Goal: Task Accomplishment & Management: Manage account settings

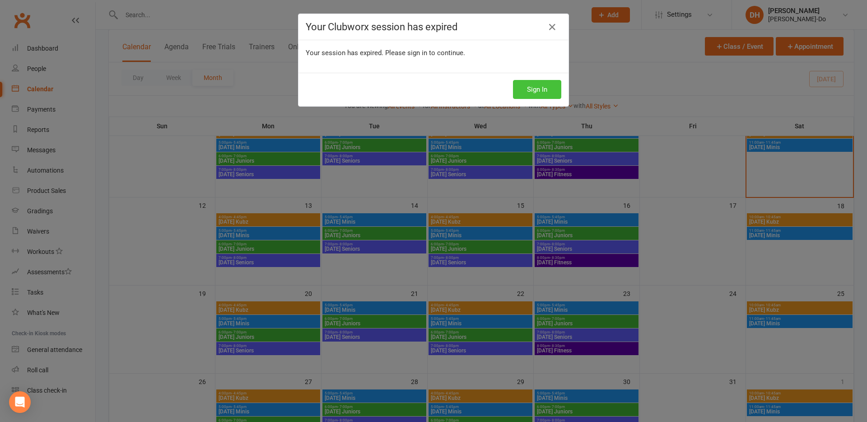
click at [535, 89] on button "Sign In" at bounding box center [537, 89] width 48 height 19
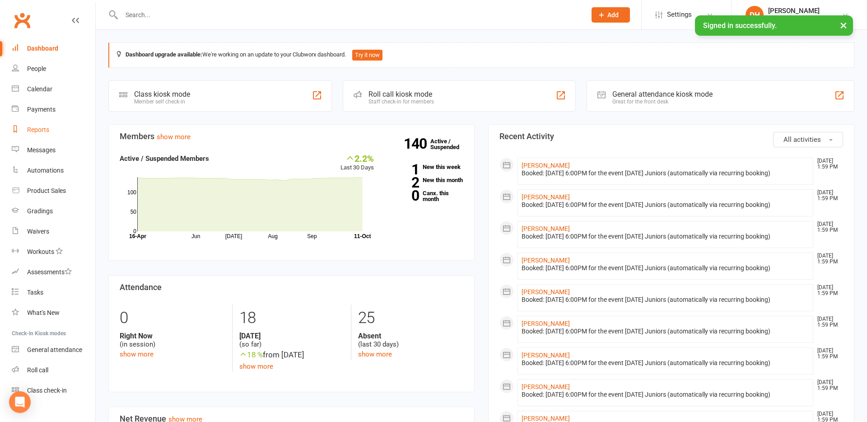
click at [42, 127] on div "Reports" at bounding box center [38, 129] width 22 height 7
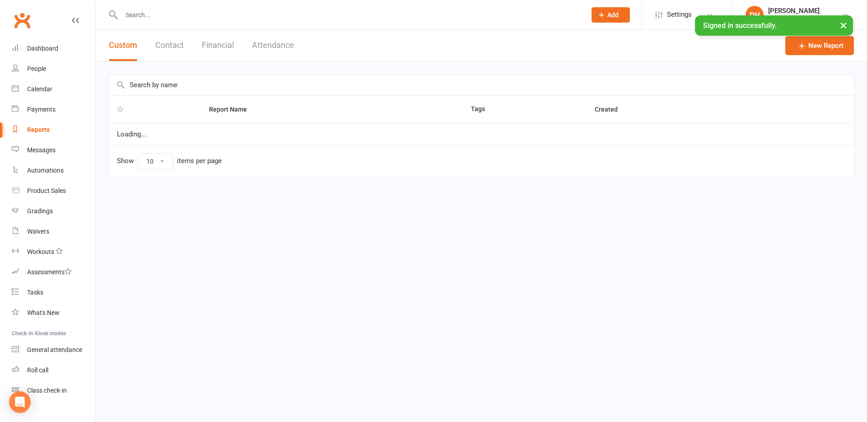
select select "50"
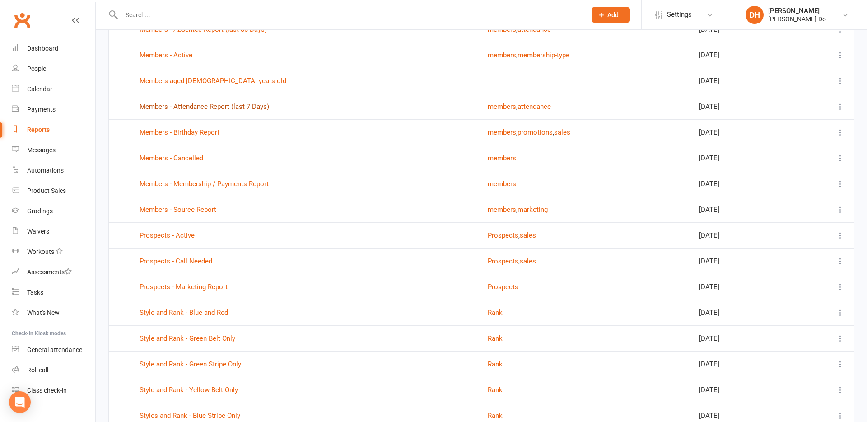
scroll to position [233, 0]
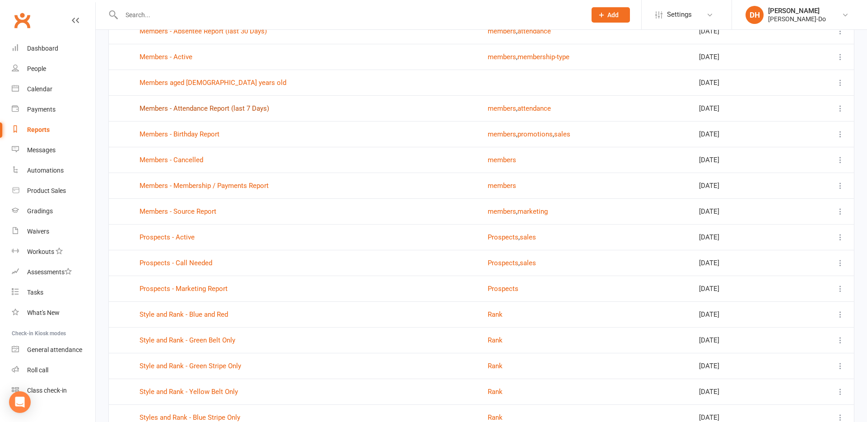
click at [168, 110] on link "Members - Attendance Report (last 7 Days)" at bounding box center [205, 108] width 130 height 8
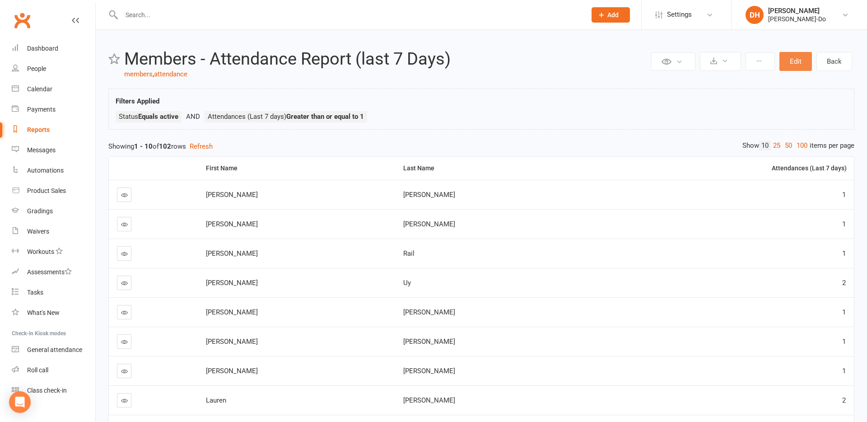
click at [797, 62] on button "Edit" at bounding box center [795, 61] width 33 height 19
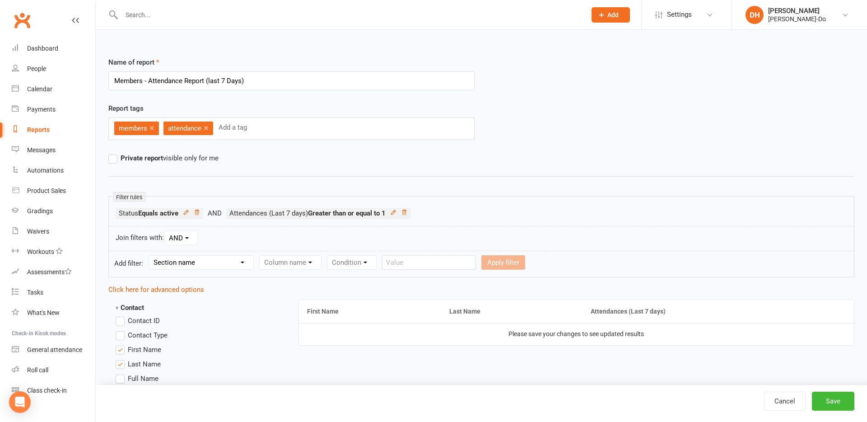
drag, startPoint x: 256, startPoint y: 82, endPoint x: 206, endPoint y: 82, distance: 50.6
click at [206, 82] on input "Members - Attendance Report (last 7 Days)" at bounding box center [291, 80] width 366 height 19
type input "Members - Attendance Report Thursday"
click at [406, 212] on icon at bounding box center [404, 212] width 5 height 5
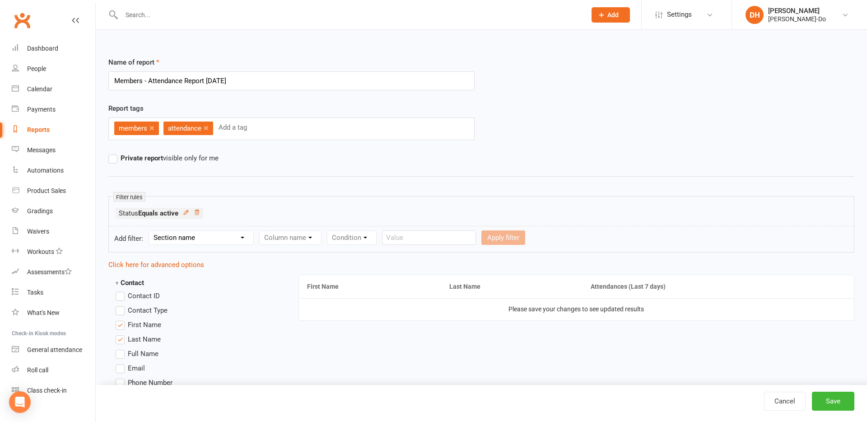
click at [214, 238] on select "Section name Contact Attendance Aggregate Payment Booking Waitlist Attendees Ca…" at bounding box center [201, 238] width 104 height 14
click at [213, 237] on select "Section name Contact Attendance Aggregate Payment Booking Waitlist Attendees Ca…" at bounding box center [201, 238] width 104 height 14
select select "1"
click at [150, 231] on select "Section name Contact Attendance Aggregate Payment Booking Waitlist Attendees Ca…" at bounding box center [201, 238] width 104 height 14
click at [325, 237] on select "Column name Attendance Last Marked Attendance First Marked Last Attended First …" at bounding box center [338, 238] width 157 height 14
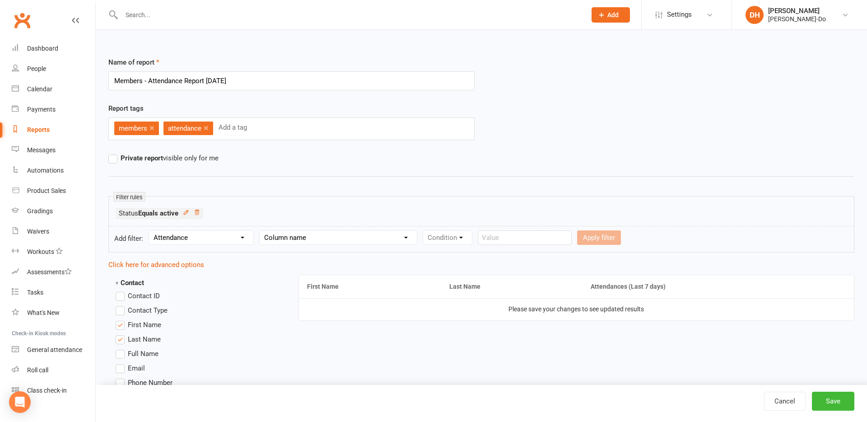
select select "6"
click at [261, 231] on select "Column name Attendance Last Marked Attendance First Marked Last Attended First …" at bounding box center [338, 238] width 157 height 14
click at [446, 236] on select "Condition Is Is not Less than Greater than Less than or equal to Greater than o…" at bounding box center [468, 238] width 91 height 14
click at [424, 231] on select "Condition Is Is not Less than Greater than Less than or equal to Greater than o…" at bounding box center [468, 238] width 91 height 14
click at [536, 235] on input "number" at bounding box center [541, 237] width 43 height 14
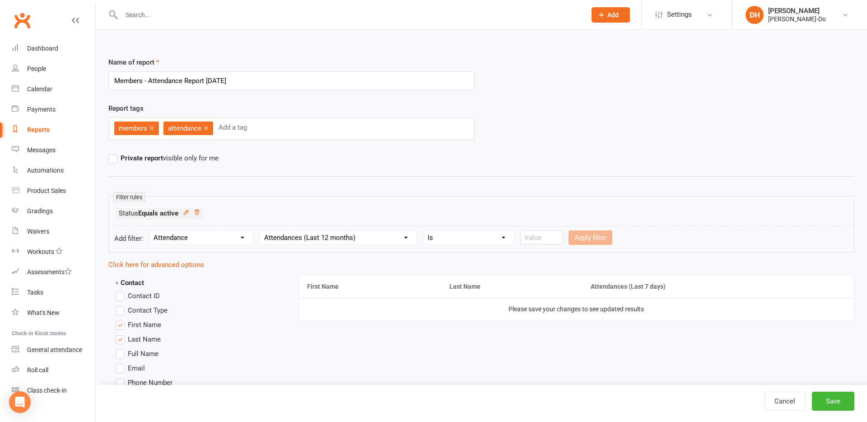
click at [502, 238] on select "Condition Is Is not Less than Greater than Less than or equal to Greater than o…" at bounding box center [468, 238] width 91 height 14
select select "3"
click at [424, 231] on select "Condition Is Is not Less than Greater than Less than or equal to Greater than o…" at bounding box center [468, 238] width 91 height 14
click at [524, 235] on input "number" at bounding box center [541, 237] width 43 height 14
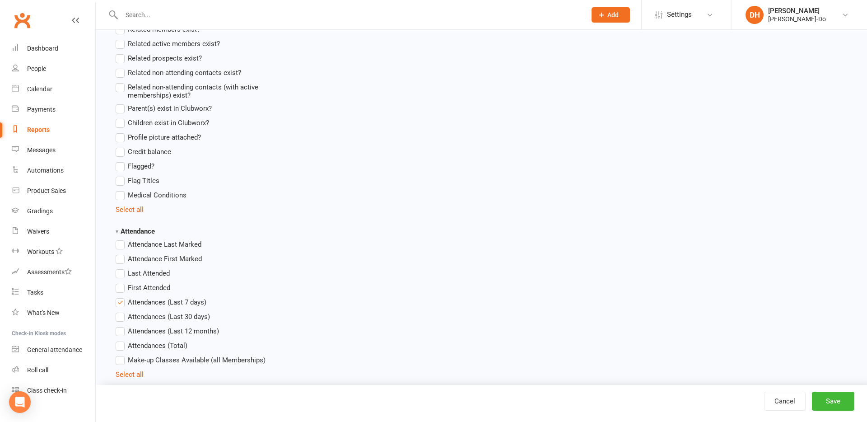
scroll to position [802, 0]
type input "0"
click at [122, 302] on label "Attendances (Last 7 days)" at bounding box center [161, 301] width 91 height 11
click at [121, 296] on input "Attendances (Last 7 days)" at bounding box center [119, 296] width 6 height 0
click at [121, 329] on label "Attendances (Last 12 months)" at bounding box center [167, 330] width 103 height 11
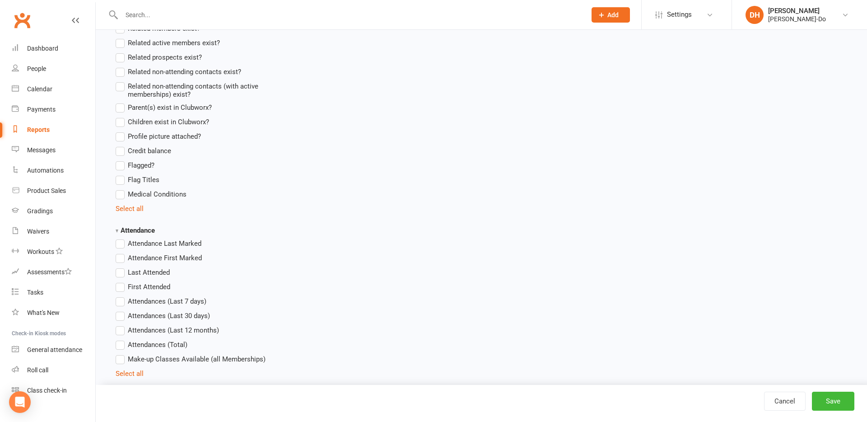
click at [121, 325] on input "Attendances (Last 12 months)" at bounding box center [119, 325] width 6 height 0
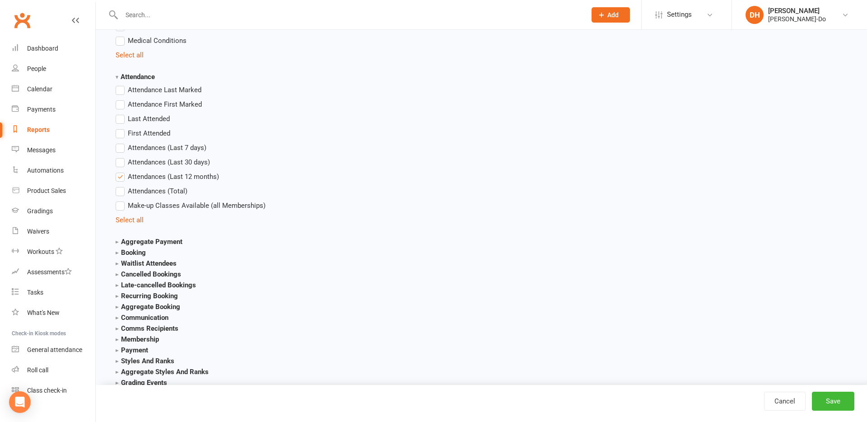
scroll to position [1003, 0]
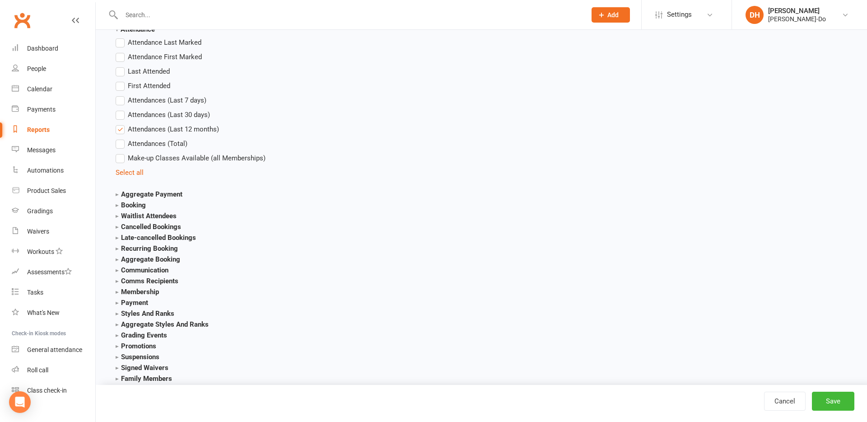
click at [121, 115] on label "Attendances (Last 30 days)" at bounding box center [163, 114] width 94 height 11
click at [121, 109] on input "Attendances (Last 30 days)" at bounding box center [119, 109] width 6 height 0
click at [122, 130] on label "Attendances (Last 12 months)" at bounding box center [167, 129] width 103 height 11
click at [121, 124] on input "Attendances (Last 12 months)" at bounding box center [119, 124] width 6 height 0
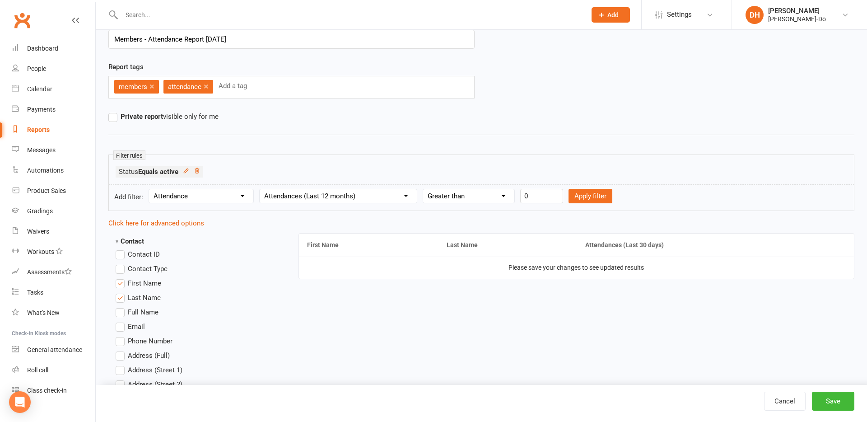
scroll to position [0, 0]
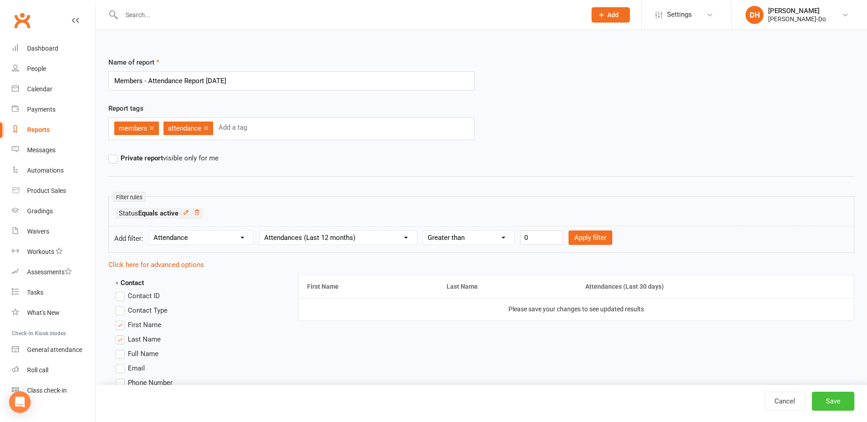
click at [838, 398] on button "Save" at bounding box center [833, 401] width 42 height 19
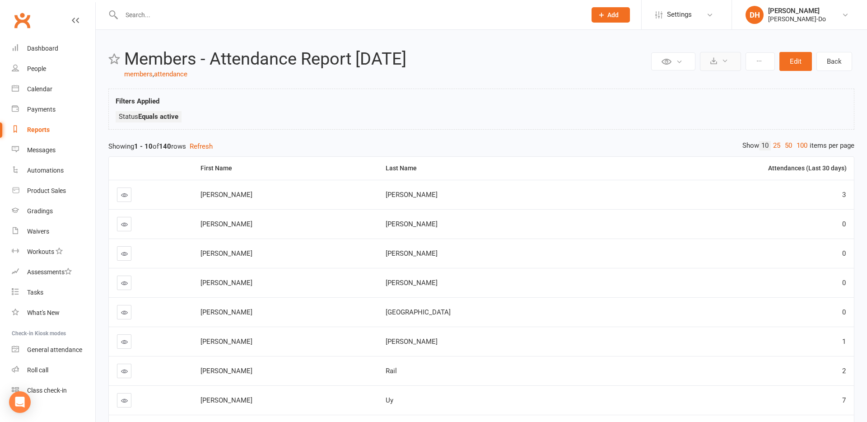
click at [727, 60] on icon at bounding box center [725, 60] width 7 height 7
click at [660, 84] on link "Export to CSV" at bounding box center [693, 83] width 95 height 18
click at [124, 342] on icon at bounding box center [124, 341] width 7 height 7
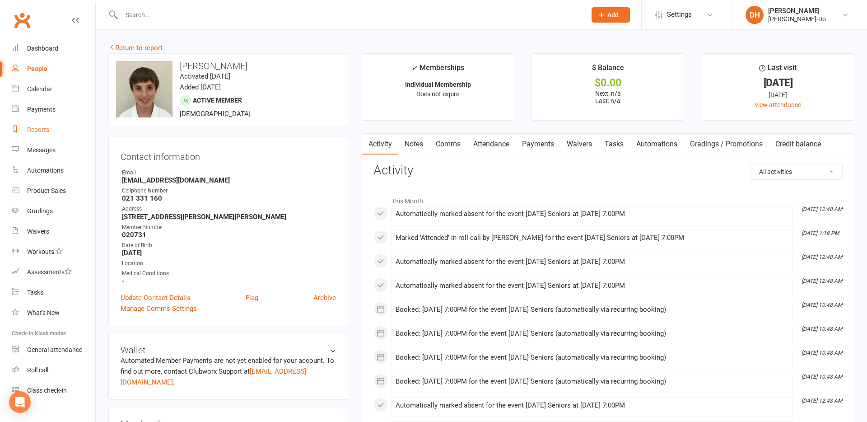
click at [34, 129] on div "Reports" at bounding box center [38, 129] width 22 height 7
select select "50"
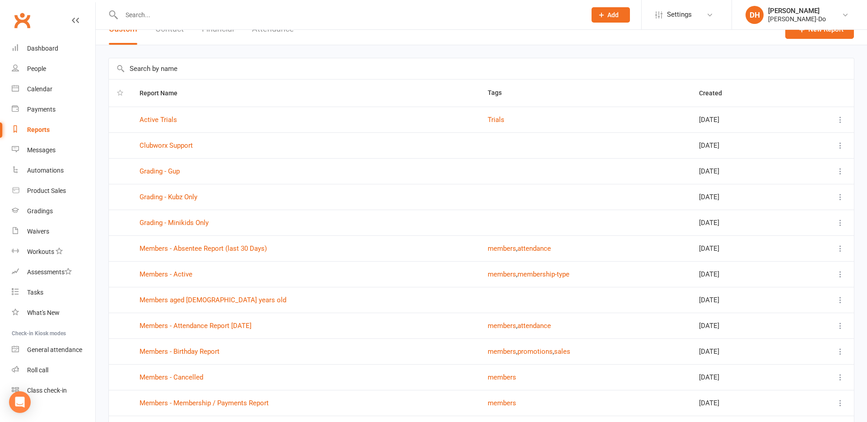
scroll to position [19, 0]
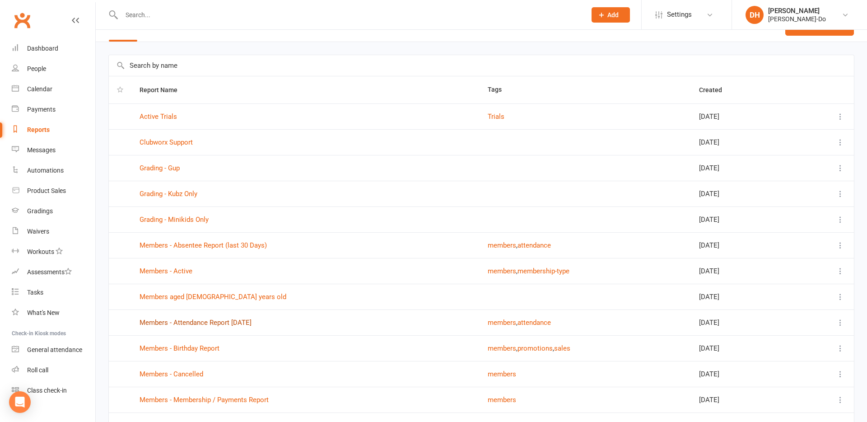
click at [197, 323] on link "Members - Attendance Report Thursday" at bounding box center [196, 322] width 112 height 8
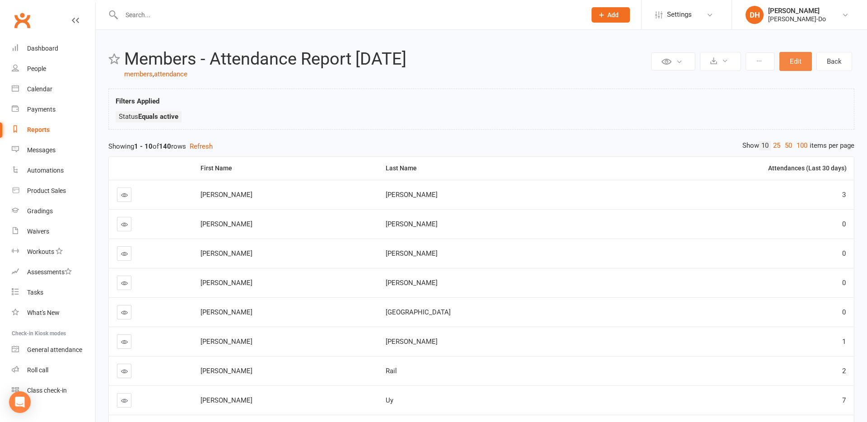
click at [794, 59] on button "Edit" at bounding box center [795, 61] width 33 height 19
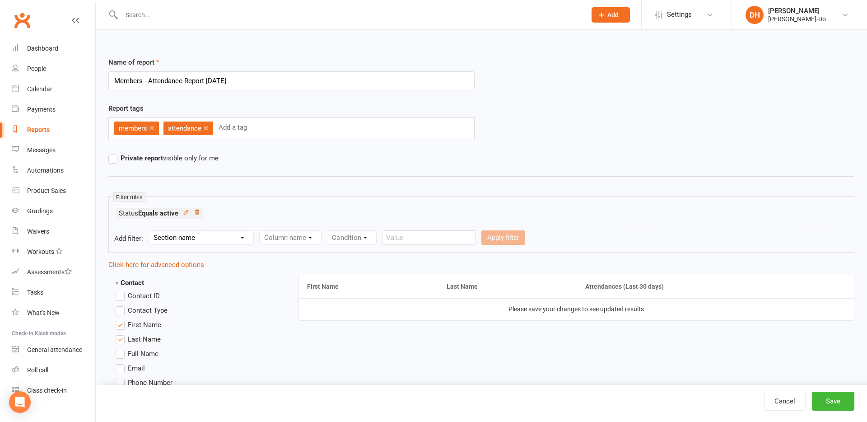
click at [197, 240] on select "Section name Contact Attendance Aggregate Payment Booking Waitlist Attendees Ca…" at bounding box center [201, 238] width 104 height 14
select select "1"
click at [150, 231] on select "Section name Contact Attendance Aggregate Payment Booking Waitlist Attendees Ca…" at bounding box center [201, 238] width 104 height 14
click at [283, 238] on select "Column name Attendance Last Marked Attendance First Marked Last Attended First …" at bounding box center [338, 238] width 157 height 14
select select "7"
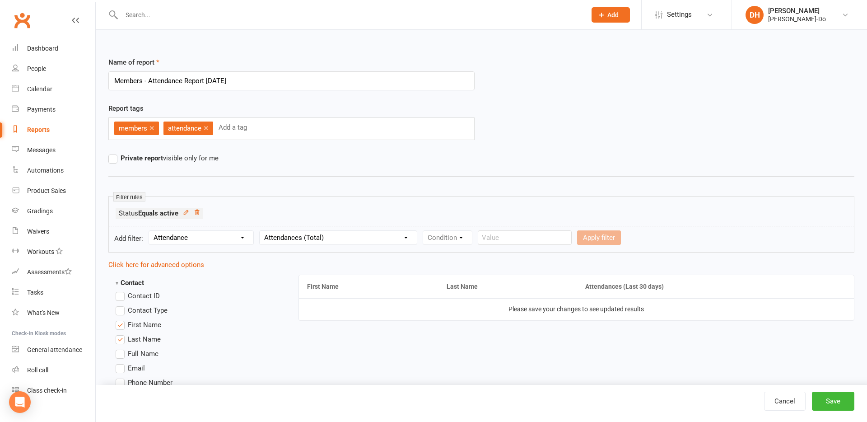
click at [261, 231] on select "Column name Attendance Last Marked Attendance First Marked Last Attended First …" at bounding box center [338, 238] width 157 height 14
click at [330, 237] on select "Column name Attendance Last Marked Attendance First Marked Last Attended First …" at bounding box center [338, 238] width 157 height 14
select select
click at [261, 231] on select "Column name Attendance Last Marked Attendance First Marked Last Attended First …" at bounding box center [338, 238] width 157 height 14
click at [446, 237] on div "Condition" at bounding box center [448, 237] width 50 height 14
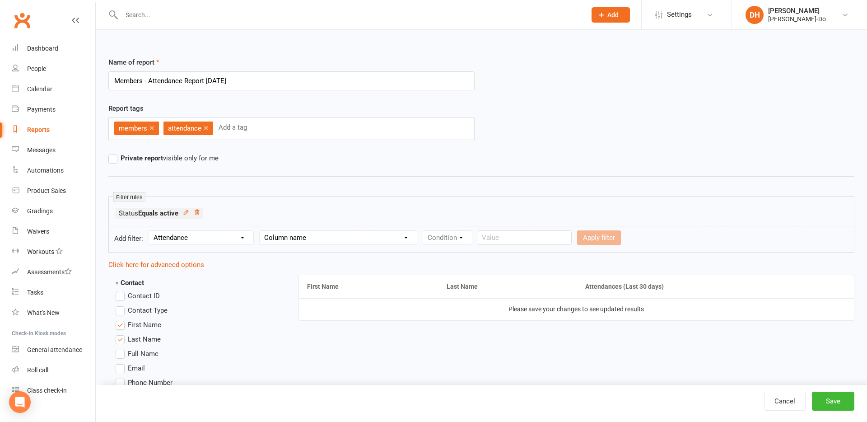
click at [467, 235] on div "Condition" at bounding box center [448, 237] width 50 height 14
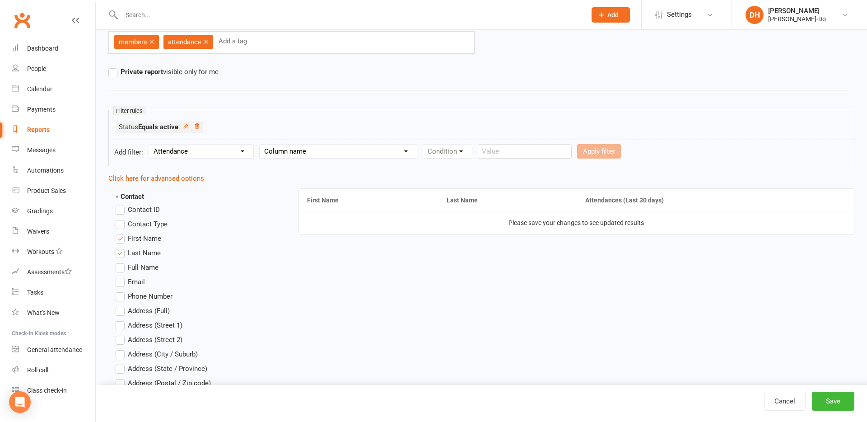
scroll to position [95, 0]
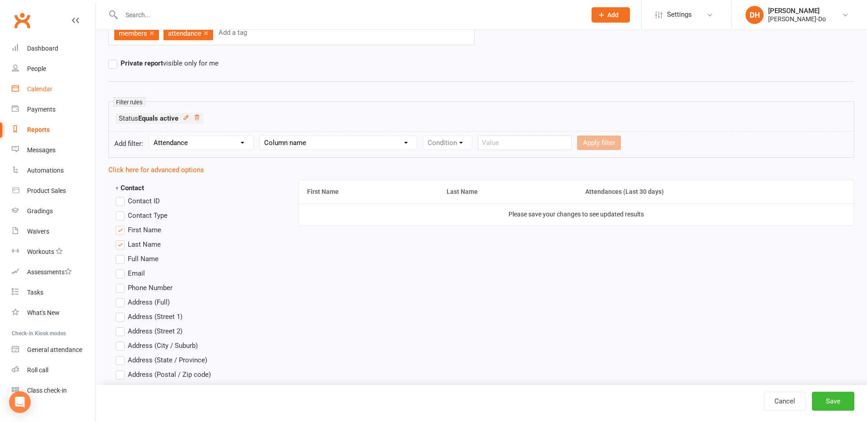
click at [35, 88] on div "Calendar" at bounding box center [39, 88] width 25 height 7
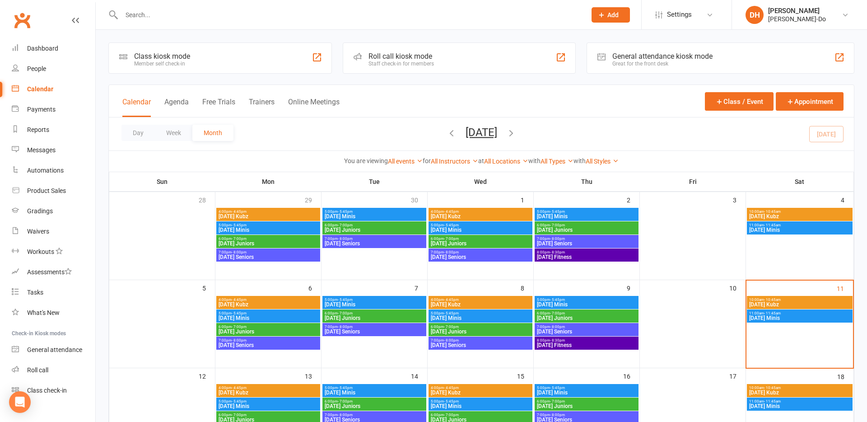
click at [564, 303] on span "[DATE] Minis" at bounding box center [586, 304] width 100 height 5
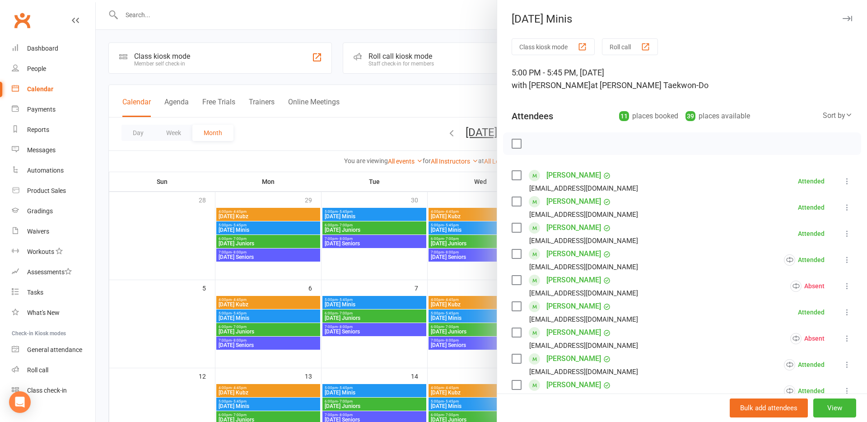
click at [837, 117] on div "Sort by" at bounding box center [838, 116] width 30 height 12
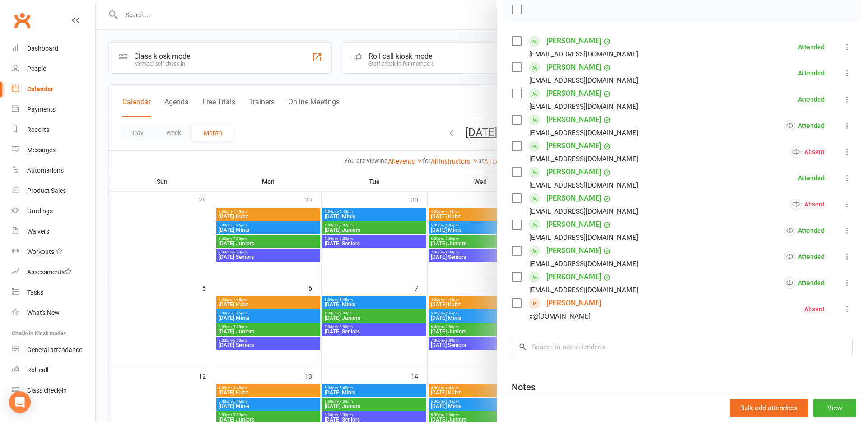
scroll to position [134, 0]
click at [554, 305] on link "Tom x" at bounding box center [573, 303] width 55 height 14
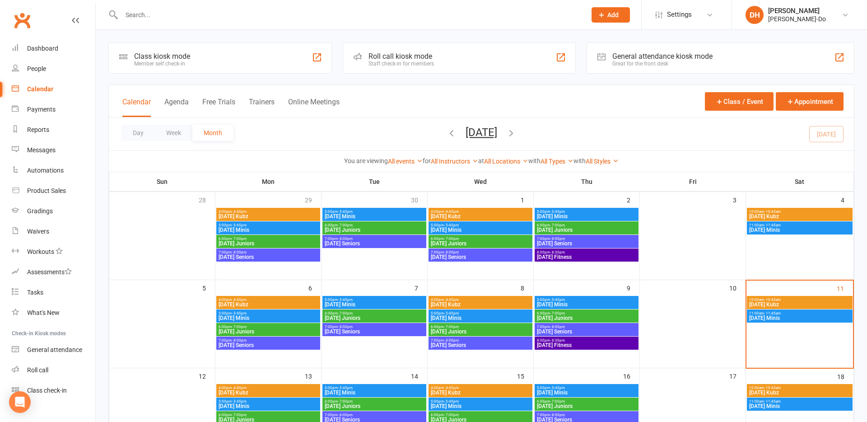
click at [566, 330] on span "[DATE] Seniors" at bounding box center [586, 331] width 100 height 5
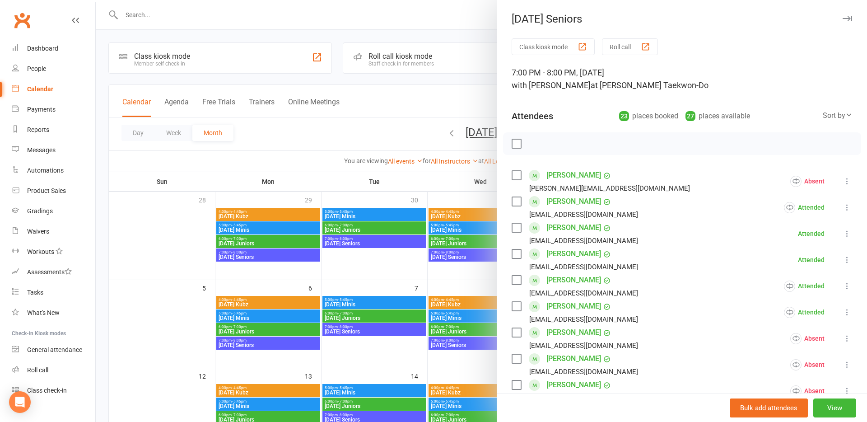
click at [846, 17] on icon "button" at bounding box center [847, 18] width 9 height 5
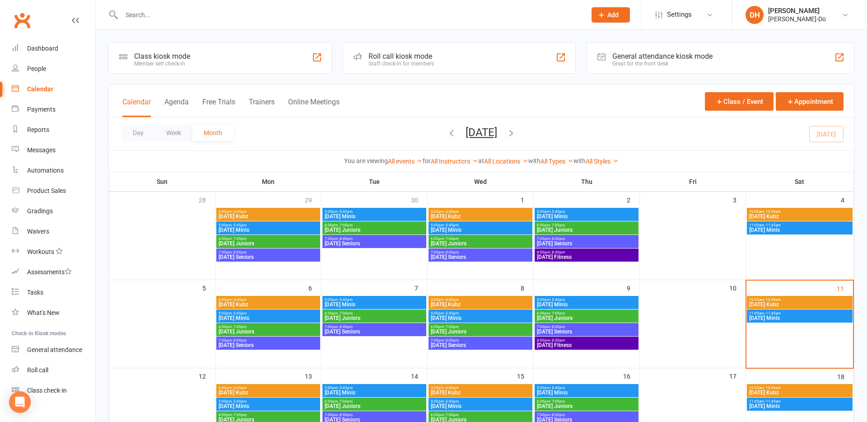
click at [564, 316] on span "[DATE] Juniors" at bounding box center [586, 317] width 100 height 5
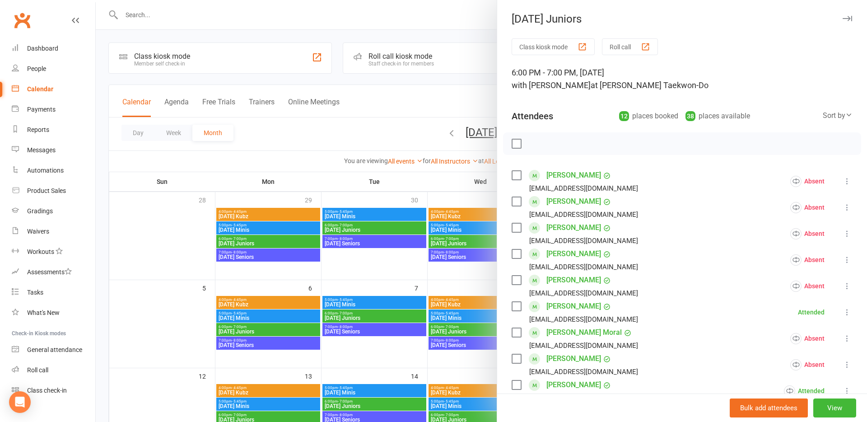
click at [849, 17] on icon "button" at bounding box center [847, 18] width 9 height 5
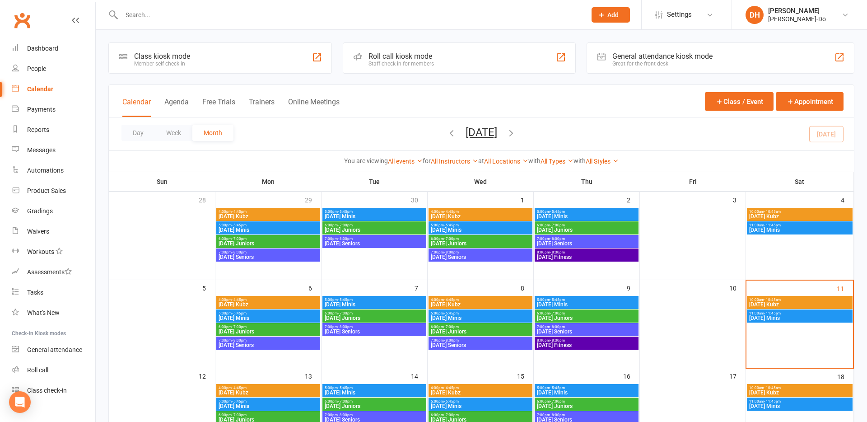
click at [447, 134] on icon "button" at bounding box center [452, 133] width 10 height 10
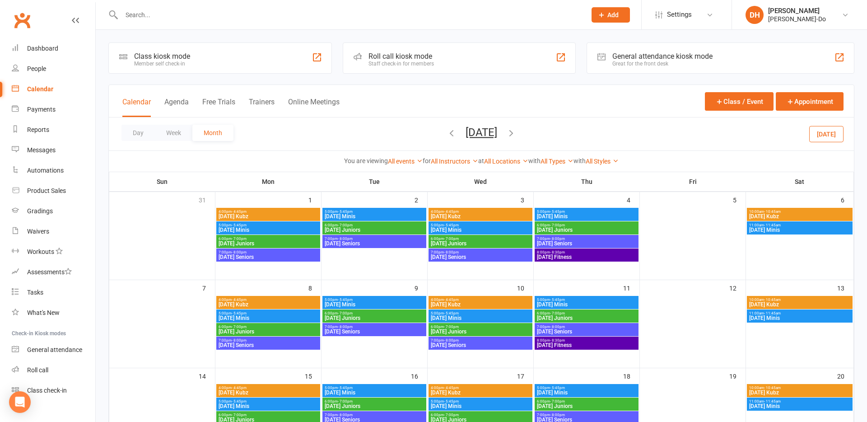
click at [554, 214] on span "[DATE] Minis" at bounding box center [586, 216] width 100 height 5
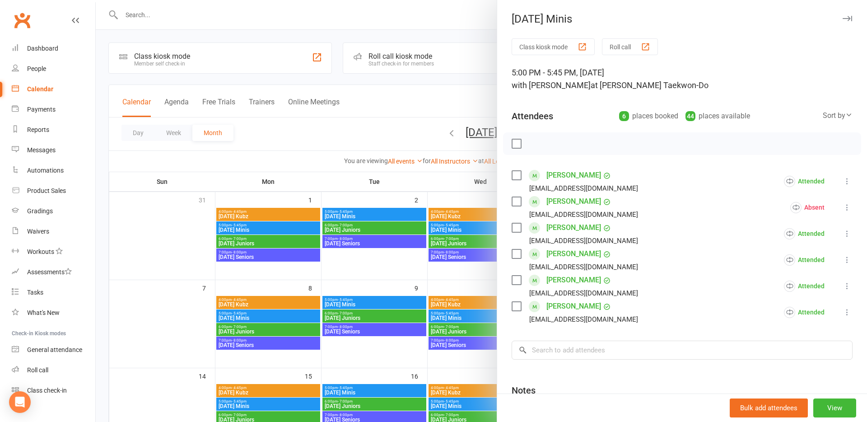
click at [850, 18] on icon "button" at bounding box center [847, 18] width 9 height 5
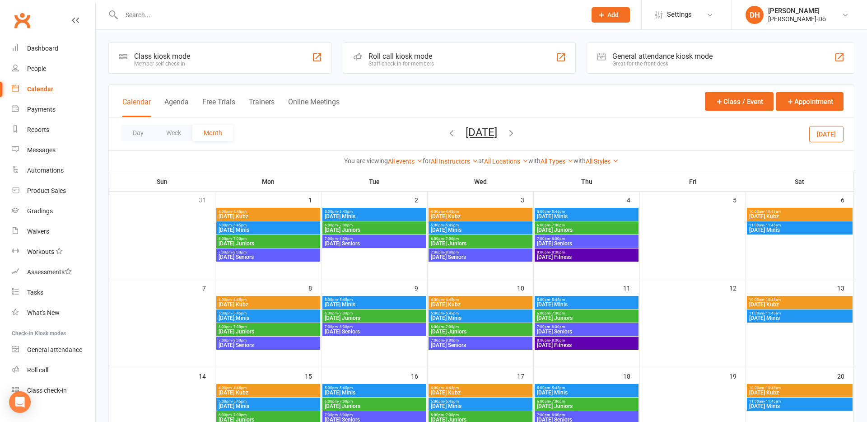
click at [564, 229] on span "[DATE] Juniors" at bounding box center [586, 229] width 100 height 5
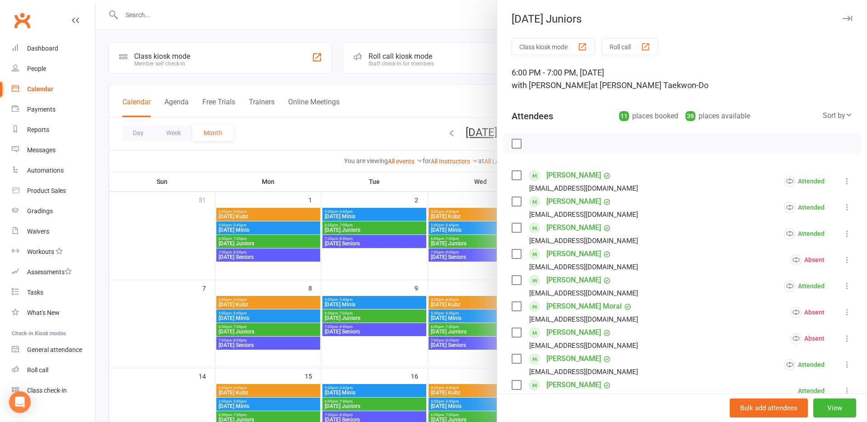
drag, startPoint x: 849, startPoint y: 20, endPoint x: 824, endPoint y: 30, distance: 27.3
click at [849, 20] on icon "button" at bounding box center [847, 18] width 9 height 5
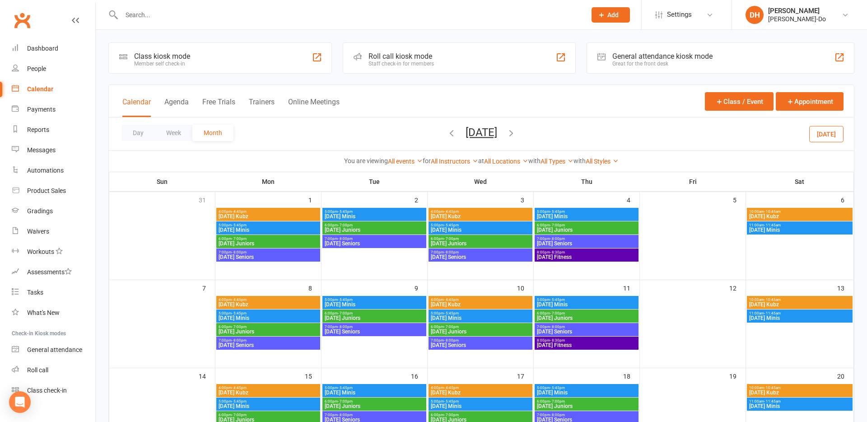
click at [569, 242] on span "[DATE] Seniors" at bounding box center [586, 243] width 100 height 5
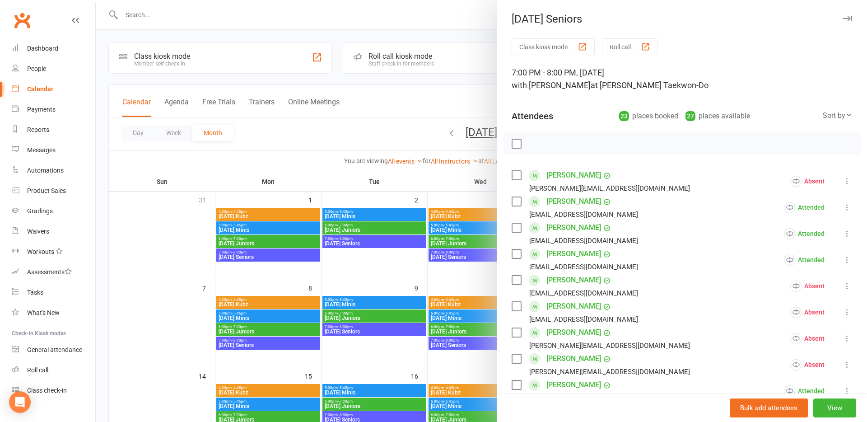
click at [845, 18] on icon "button" at bounding box center [847, 18] width 9 height 5
